Goal: Information Seeking & Learning: Find specific fact

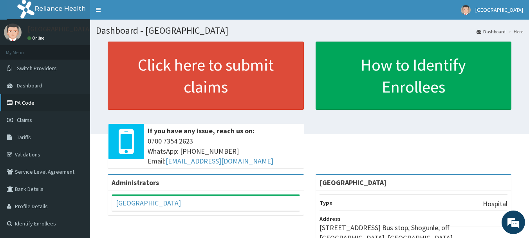
click at [24, 102] on link "PA Code" at bounding box center [45, 102] width 90 height 17
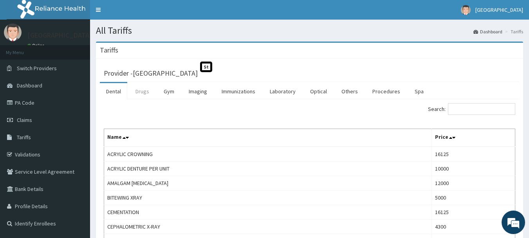
click at [142, 96] on link "Drugs" at bounding box center [142, 91] width 26 height 16
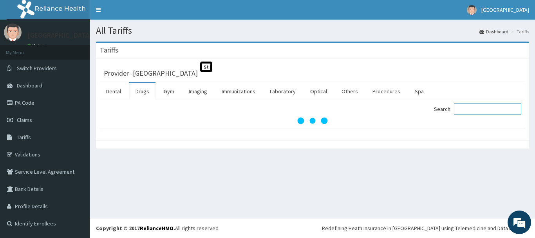
click at [489, 108] on input "Search:" at bounding box center [487, 109] width 67 height 12
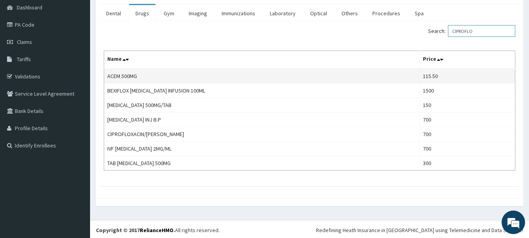
scroll to position [78, 0]
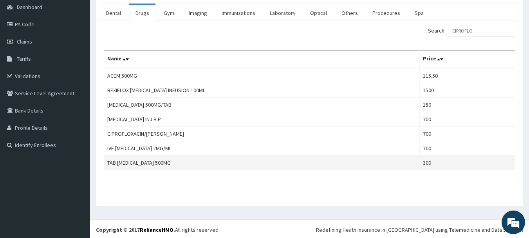
click at [162, 163] on td "TAB CIPROFLOXACIN 500MG" at bounding box center [262, 163] width 316 height 14
click at [161, 163] on td "TAB CIPROFLOXACIN 500MG" at bounding box center [262, 163] width 316 height 14
copy td "TAB CIPROFLOXACIN 500MG"
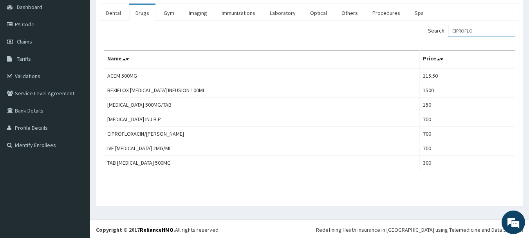
drag, startPoint x: 459, startPoint y: 34, endPoint x: 453, endPoint y: 35, distance: 5.5
click at [453, 35] on label "Search: CIPROFLO" at bounding box center [471, 31] width 87 height 12
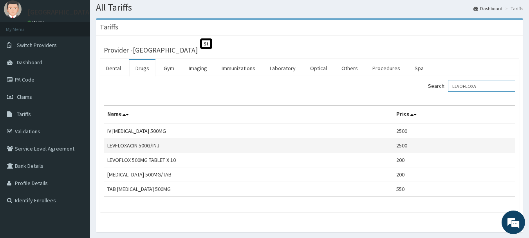
scroll to position [39, 0]
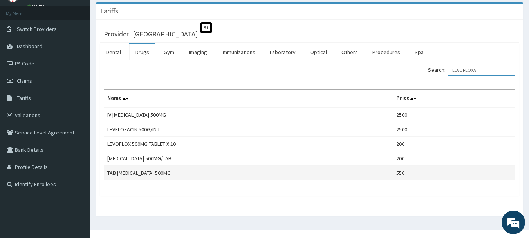
type input "LEVOFLOXA"
click at [161, 175] on td "TAB LEVOFLOXACIN 500MG" at bounding box center [248, 173] width 289 height 14
copy td "TAB LEVOFLOXACIN 500MG"
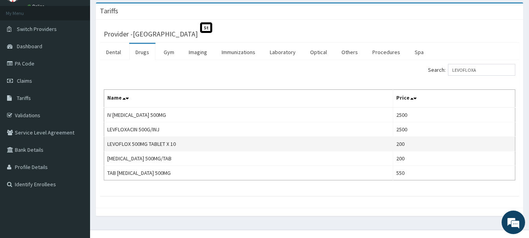
click at [127, 142] on td "LEVOFLOX 500MG TABLET X 10" at bounding box center [248, 144] width 289 height 14
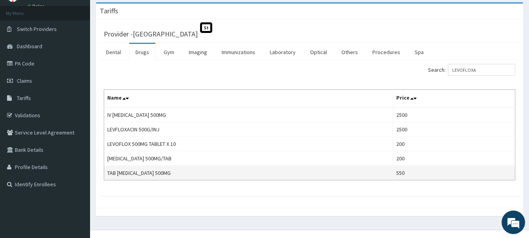
click at [152, 175] on td "TAB LEVOFLOXACIN 500MG" at bounding box center [248, 173] width 289 height 14
copy td "TAB LEVOFLOXACIN 500MG"
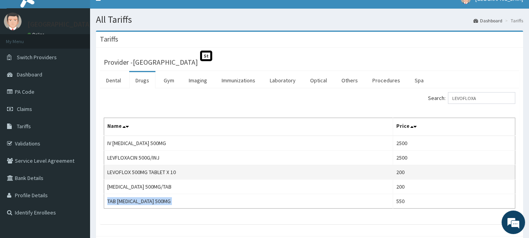
scroll to position [0, 0]
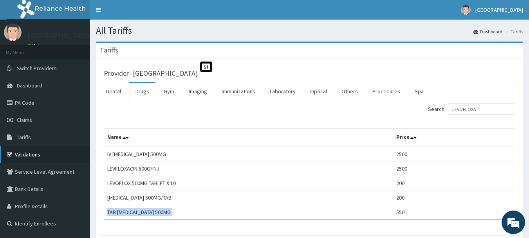
click at [54, 153] on link "Validations" at bounding box center [45, 154] width 90 height 17
